Goal: Communication & Community: Participate in discussion

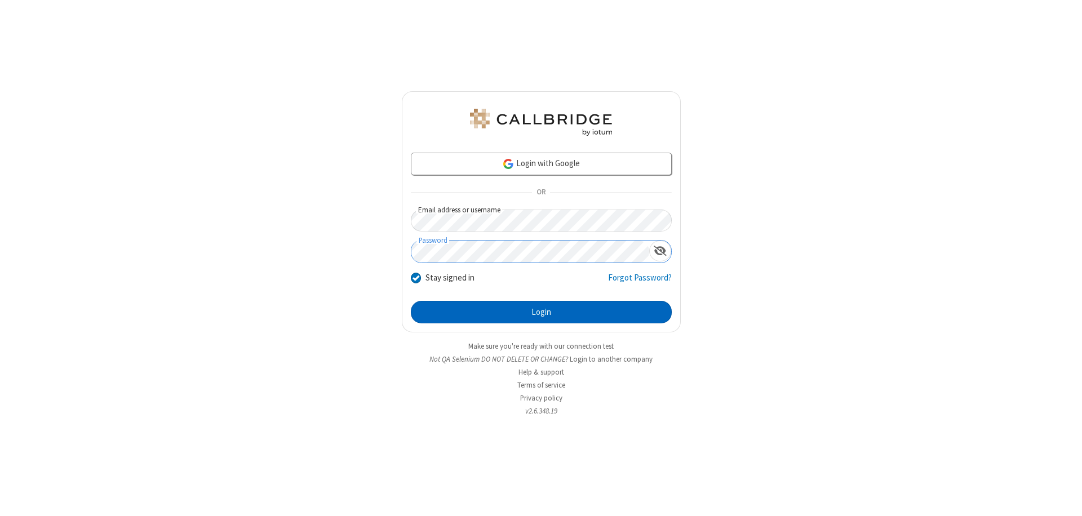
click at [541, 312] on button "Login" at bounding box center [541, 312] width 261 height 23
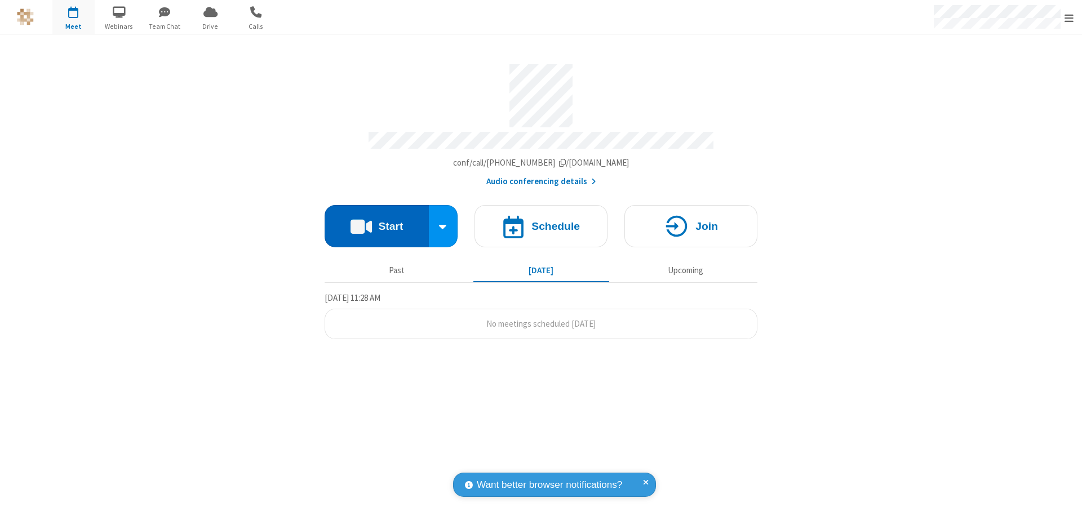
click at [376, 221] on button "Start" at bounding box center [377, 226] width 104 height 42
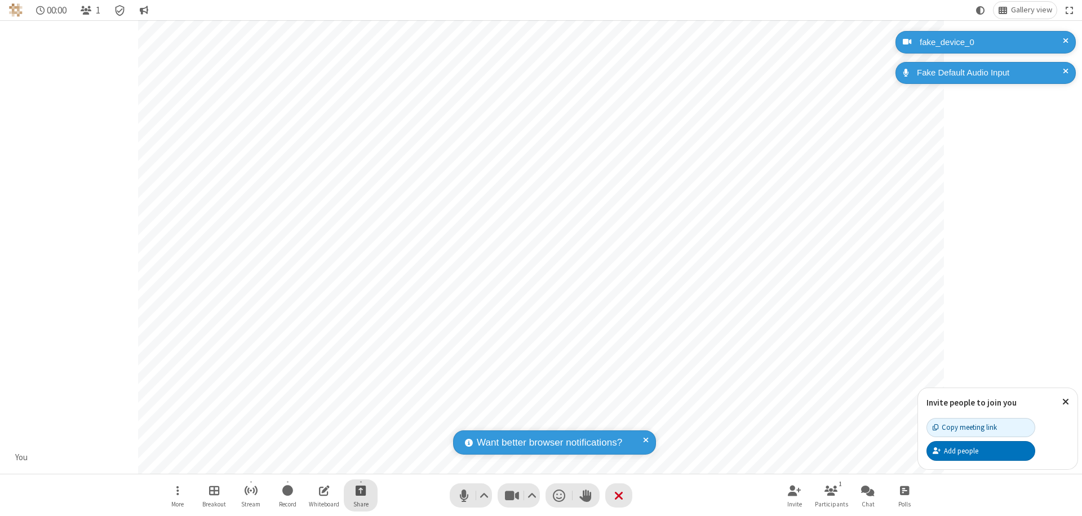
click at [361, 490] on span "Start sharing" at bounding box center [361, 490] width 11 height 14
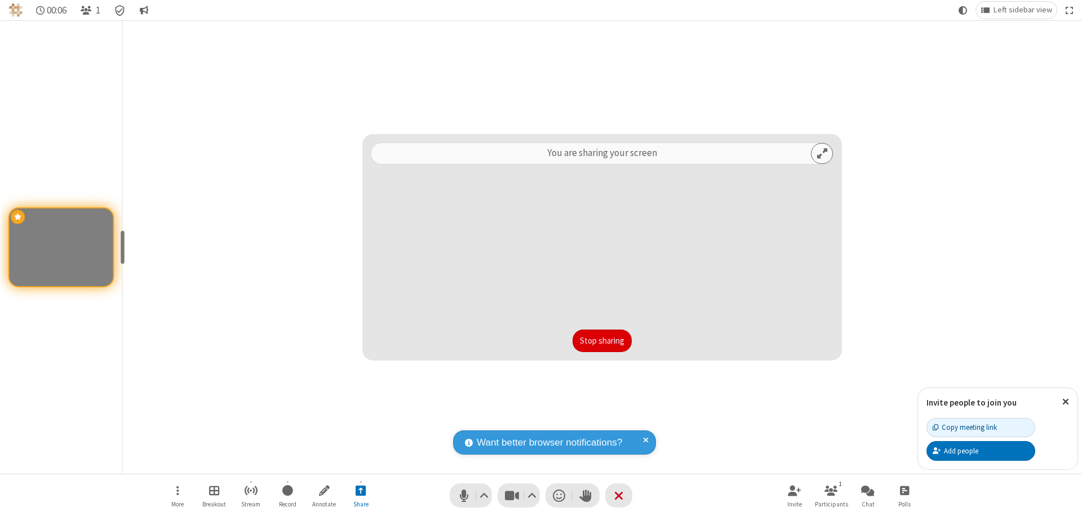
click at [602, 341] on button "Stop sharing" at bounding box center [602, 341] width 59 height 23
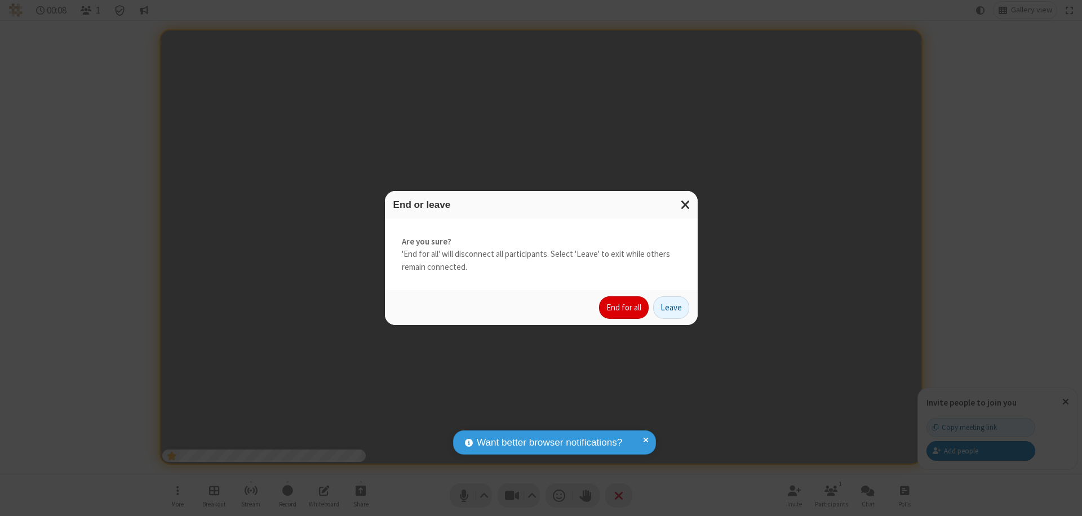
click at [624, 308] on button "End for all" at bounding box center [624, 307] width 50 height 23
